Goal: Book appointment/travel/reservation

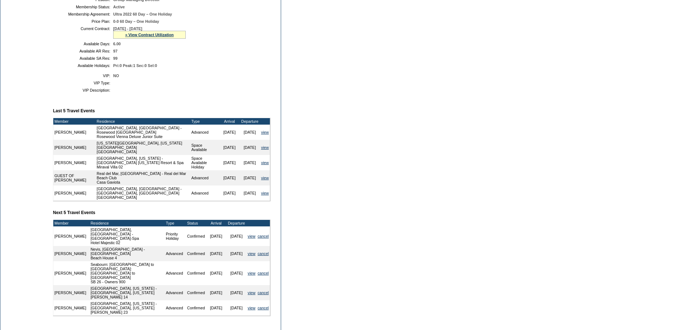
scroll to position [218, 0]
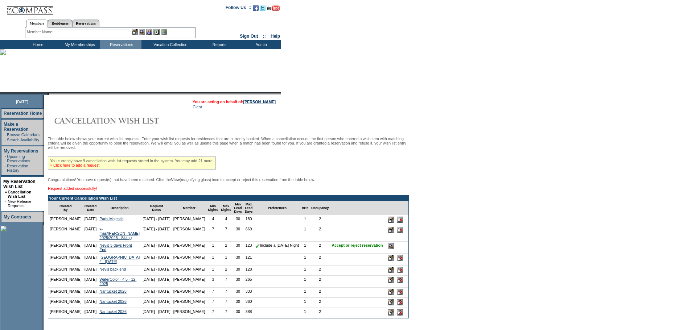
click at [88, 168] on link "» Click here to add a request" at bounding box center [74, 165] width 49 height 4
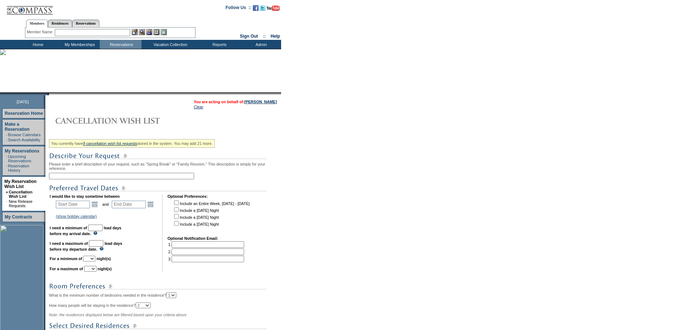
click at [64, 180] on input "text" at bounding box center [121, 176] width 145 height 7
type input "Nevis - [DATE] - [DATE]"
click at [72, 209] on input "text" at bounding box center [73, 205] width 34 height 8
type input "1/31/26"
type input "2026-01-31"
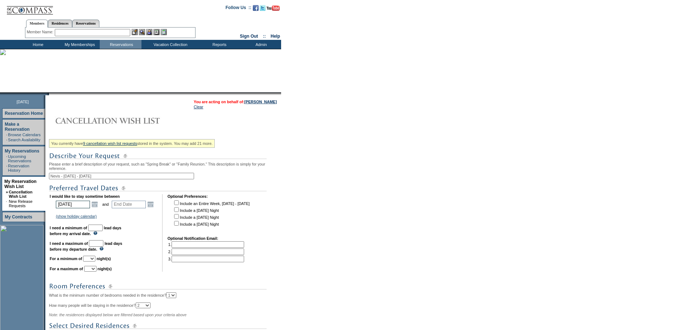
type input "2026-02-01"
type input "1/31/2026"
type input "2/1/2026"
type input "121"
type input "2/5//2026"
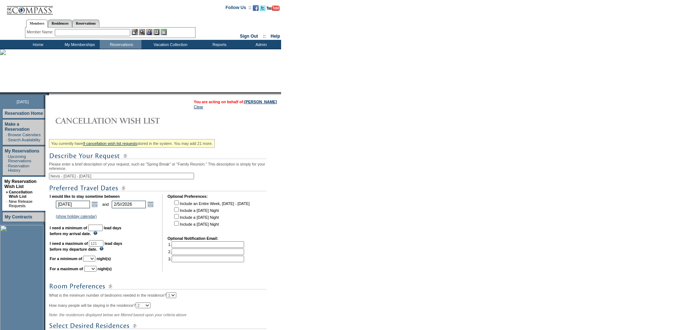
type input "2026-02-05"
type input "2/5/2026"
type input "125"
click at [103, 231] on input "text" at bounding box center [95, 228] width 15 height 7
type input "30"
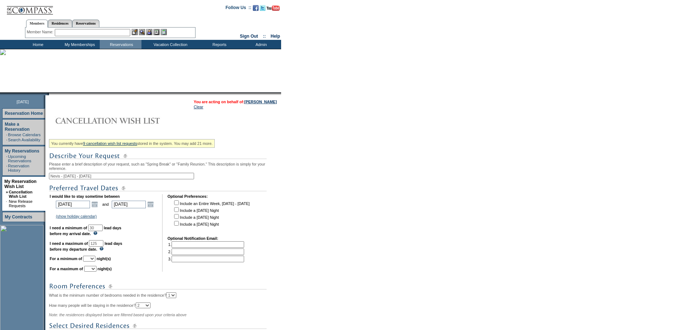
click at [95, 262] on select "1 2 3 4 5 6 7 8 9 10 11 12 13 14" at bounding box center [89, 259] width 12 height 6
select select "5"
click at [92, 262] on select "1 2 3 4 5 6 7 8 9 10 11 12 13 14" at bounding box center [89, 259] width 12 height 6
click at [104, 272] on td "I would like to stay sometime between 2026-01-31 1/31/2026 Open the calendar po…" at bounding box center [103, 233] width 107 height 78
click at [96, 272] on select "1 2 3 4 5 6 7 8 9 10 11 12 13 14" at bounding box center [90, 269] width 12 height 6
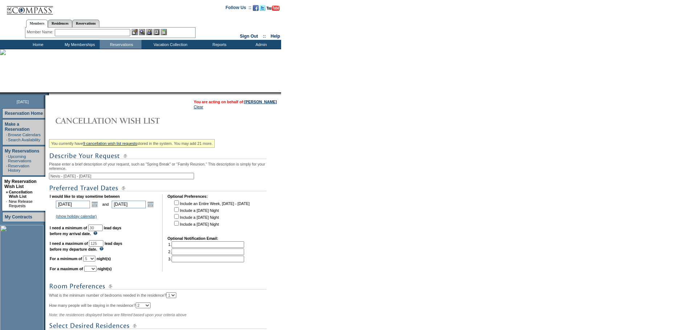
select select "5"
click at [93, 272] on select "1 2 3 4 5 6 7 8 9 10 11 12 13 14" at bounding box center [90, 269] width 12 height 6
drag, startPoint x: 408, startPoint y: 257, endPoint x: 407, endPoint y: 261, distance: 3.7
click at [409, 258] on form "Follow Us ::" at bounding box center [345, 231] width 691 height 463
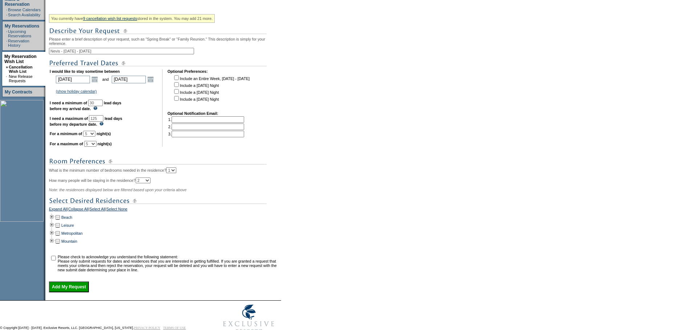
scroll to position [157, 0]
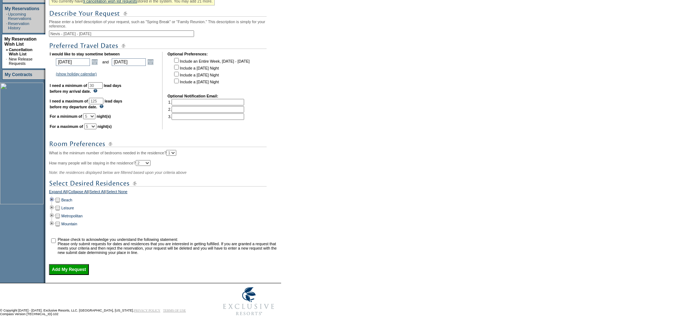
click at [53, 197] on td at bounding box center [52, 200] width 6 height 8
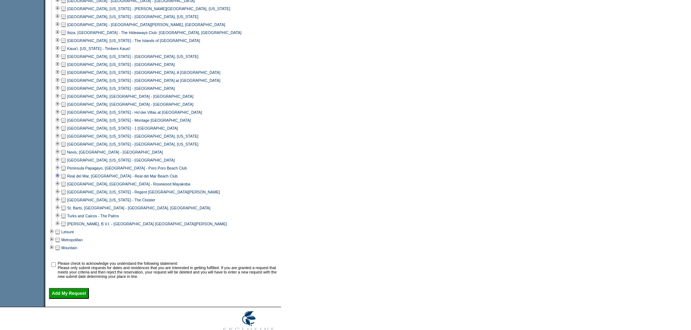
scroll to position [374, 0]
click at [64, 156] on td at bounding box center [64, 152] width 6 height 8
click at [56, 267] on input "checkbox" at bounding box center [53, 264] width 5 height 5
checkbox input "true"
click at [65, 299] on input "Add My Request" at bounding box center [69, 293] width 40 height 11
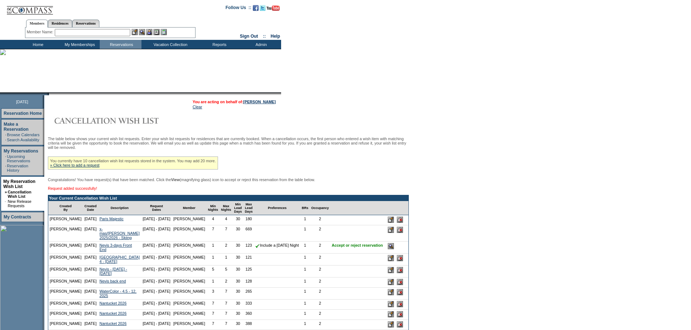
click at [39, 41] on td "Home" at bounding box center [37, 44] width 42 height 9
